Goal: Navigation & Orientation: Find specific page/section

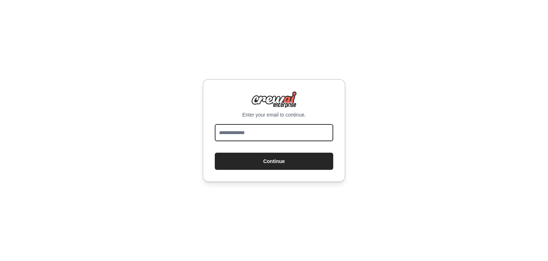
click at [235, 130] on input "email" at bounding box center [274, 132] width 119 height 17
type input "**********"
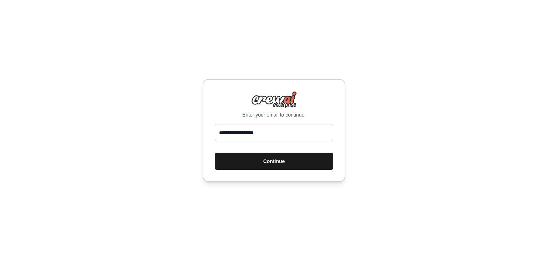
click at [258, 159] on button "Continue" at bounding box center [274, 160] width 119 height 17
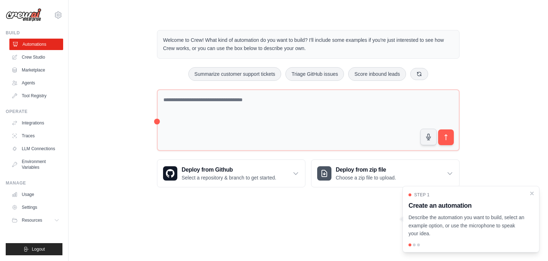
click at [50, 46] on link "Automations" at bounding box center [36, 44] width 54 height 11
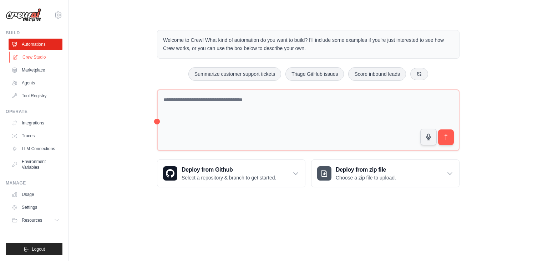
drag, startPoint x: 39, startPoint y: 63, endPoint x: 38, endPoint y: 57, distance: 5.9
click at [38, 57] on link "Crew Studio" at bounding box center [36, 56] width 54 height 11
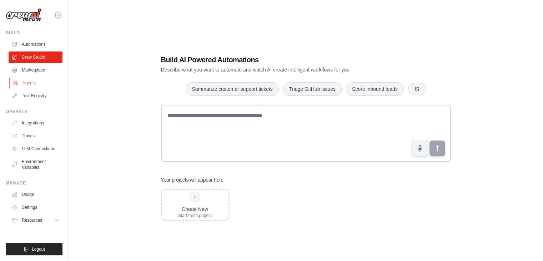
click at [30, 80] on link "Agents" at bounding box center [36, 82] width 54 height 11
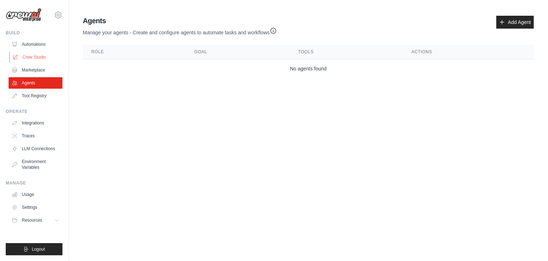
click at [26, 52] on link "Crew Studio" at bounding box center [36, 56] width 54 height 11
